Goal: Information Seeking & Learning: Learn about a topic

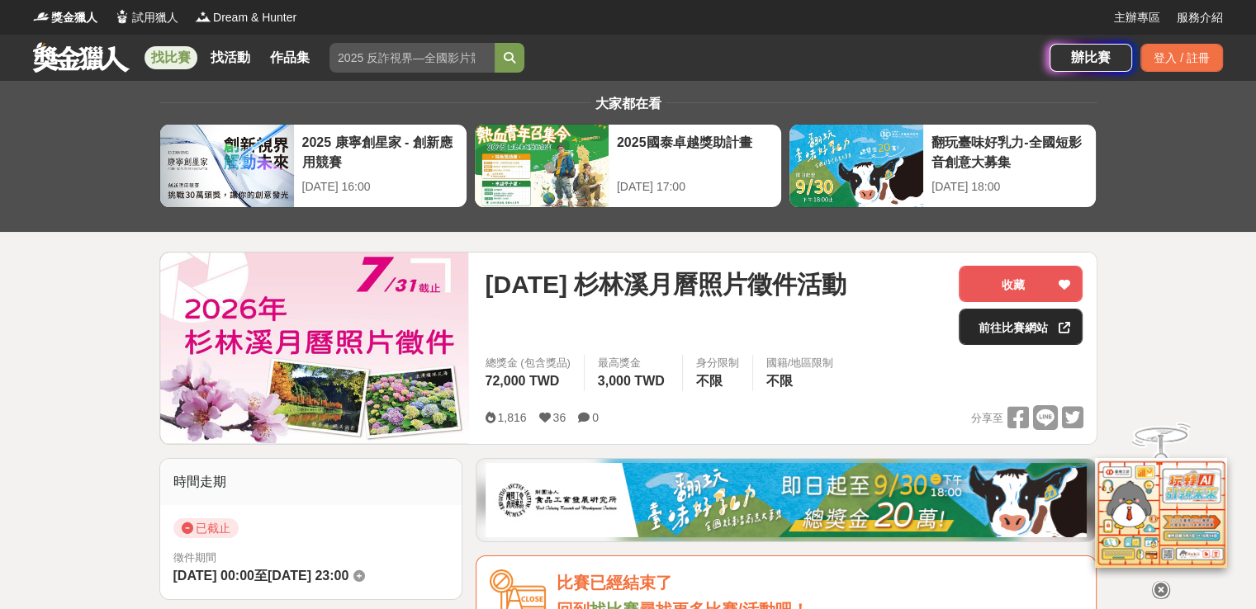
click at [1014, 326] on link "前往比賽網站" at bounding box center [1021, 327] width 124 height 36
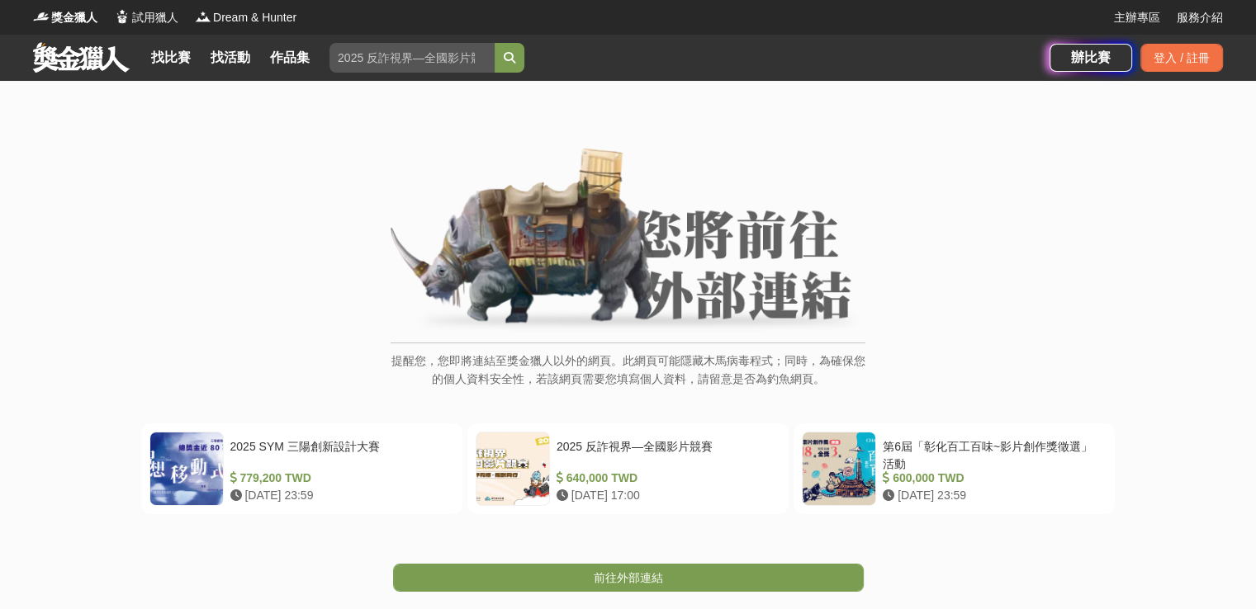
click at [642, 592] on div "提醒您，您即將連結至獎金獵人以外的網頁。此網頁可能隱藏木馬病毒程式；同時，為確保您的個人資料安全性，若該網頁需要您填寫個人資料，請留意是否為釣魚網頁。 202…" at bounding box center [628, 440] width 1256 height 718
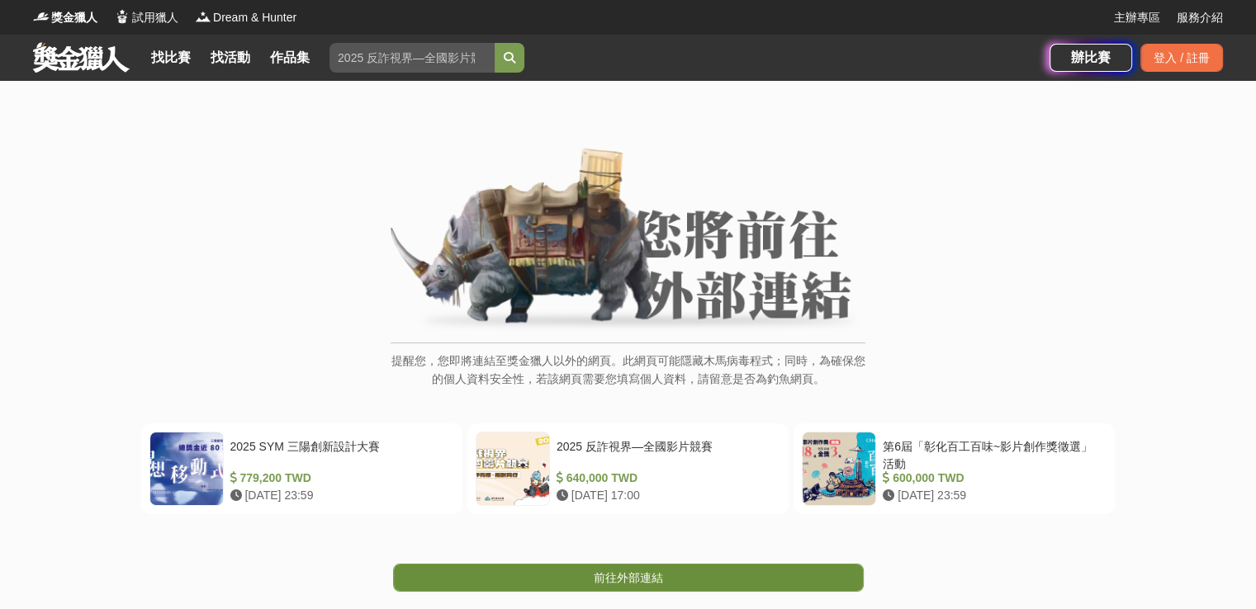
click at [642, 577] on span "前往外部連結" at bounding box center [628, 577] width 69 height 13
